Goal: Transaction & Acquisition: Purchase product/service

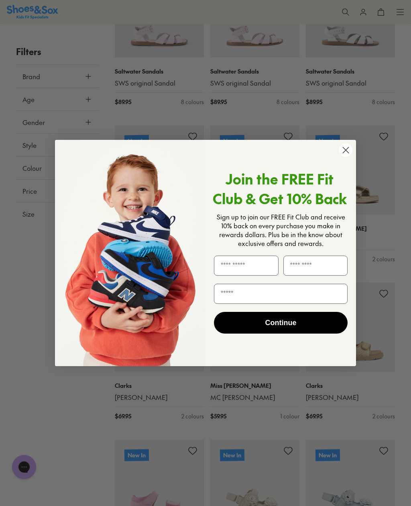
scroll to position [839, 0]
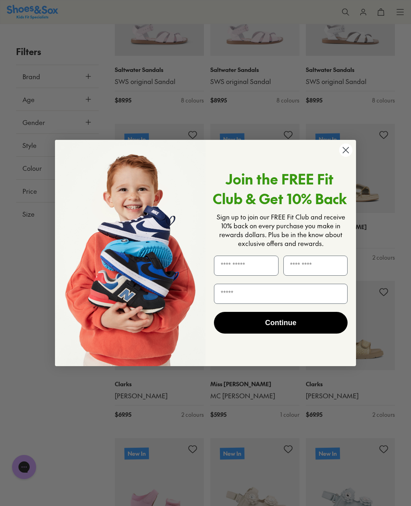
click at [347, 153] on icon "Close dialog" at bounding box center [347, 150] width 6 height 6
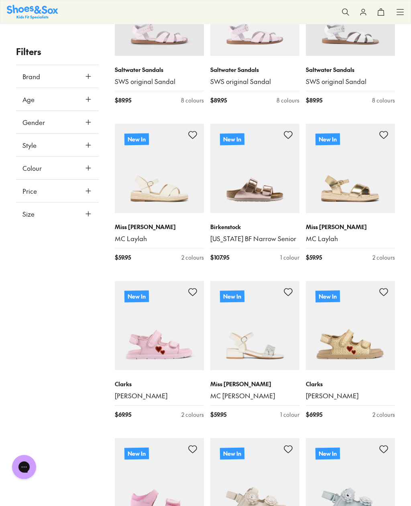
click at [354, 346] on img at bounding box center [350, 325] width 89 height 89
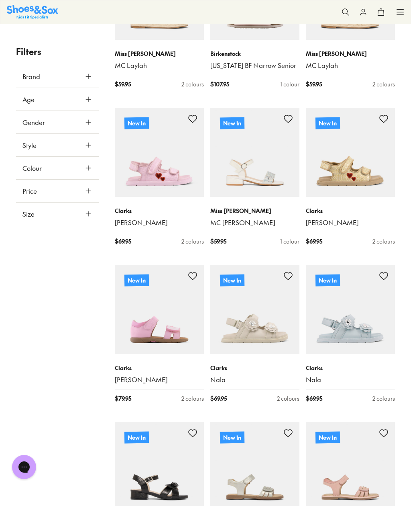
scroll to position [1114, 0]
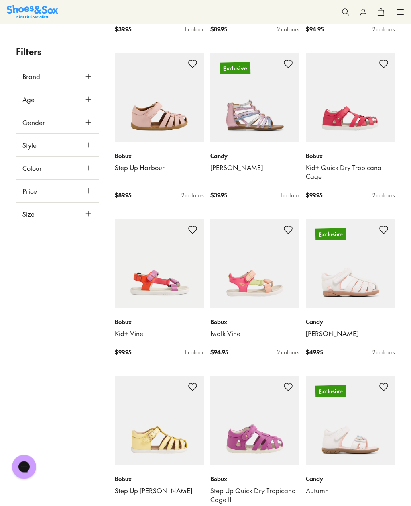
scroll to position [2991, 0]
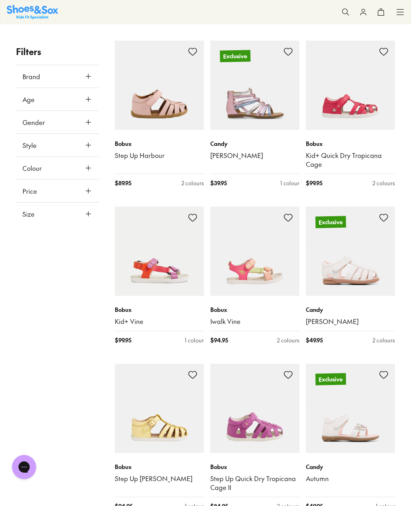
click at [160, 258] on img at bounding box center [159, 251] width 89 height 89
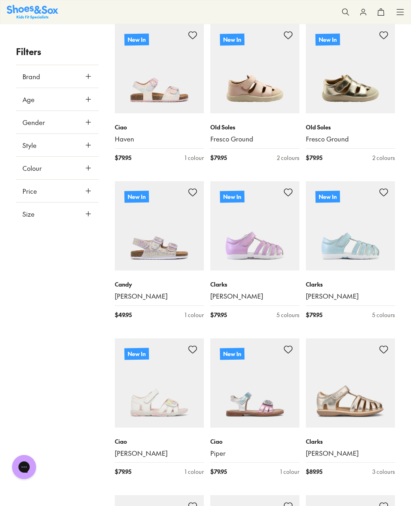
scroll to position [2020, 0]
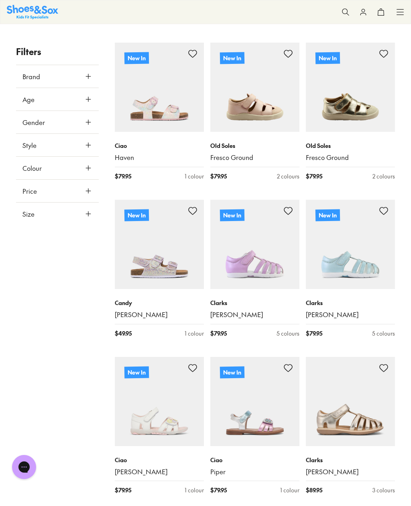
click at [75, 216] on button "Size" at bounding box center [57, 213] width 83 height 22
click at [36, 308] on button "35" at bounding box center [35, 310] width 26 height 19
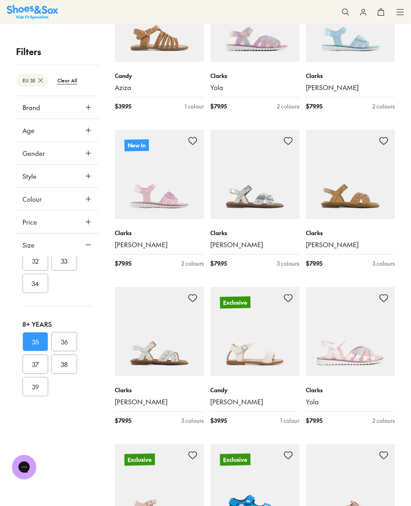
scroll to position [1148, 0]
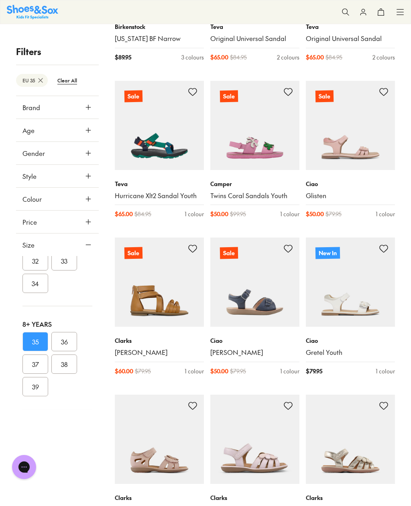
scroll to position [2282, 0]
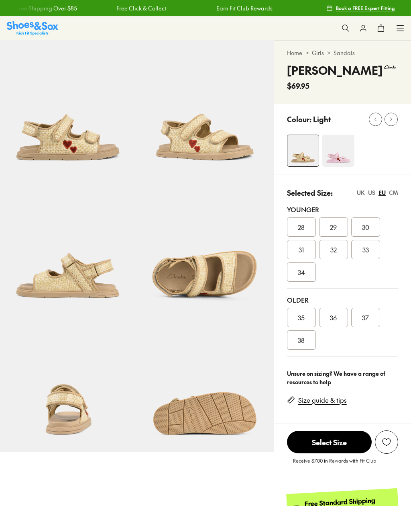
select select "*"
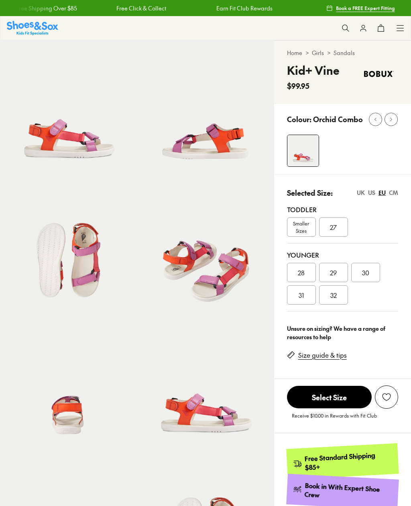
select select "*"
